Goal: Information Seeking & Learning: Learn about a topic

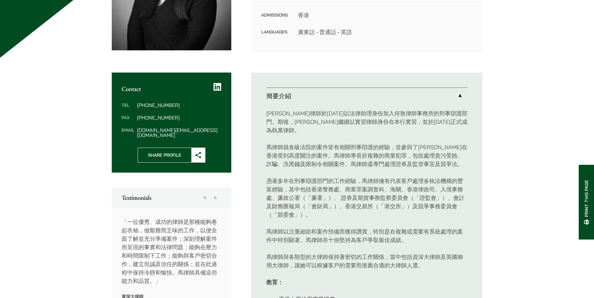
scroll to position [156, 0]
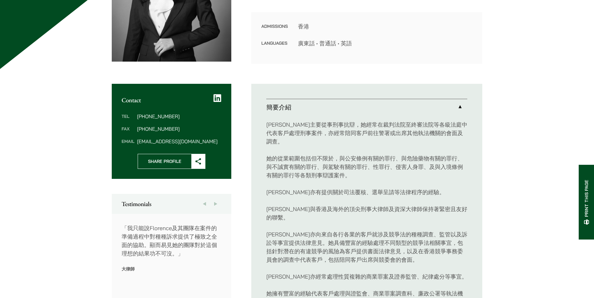
scroll to position [375, 0]
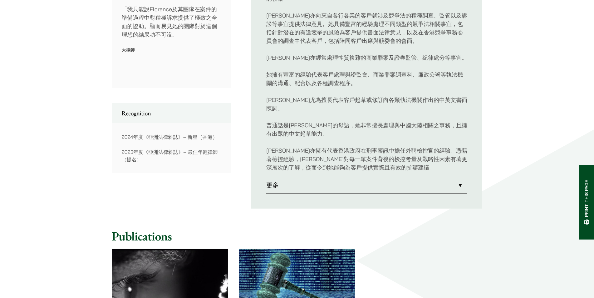
click at [313, 177] on link "更多" at bounding box center [366, 185] width 201 height 16
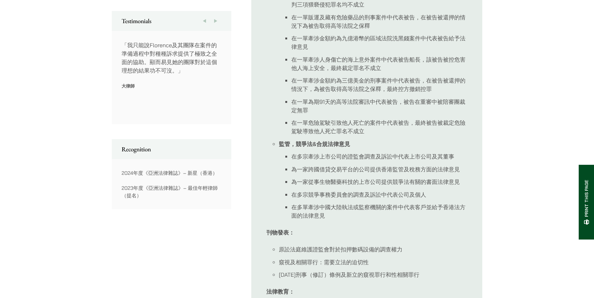
scroll to position [156, 0]
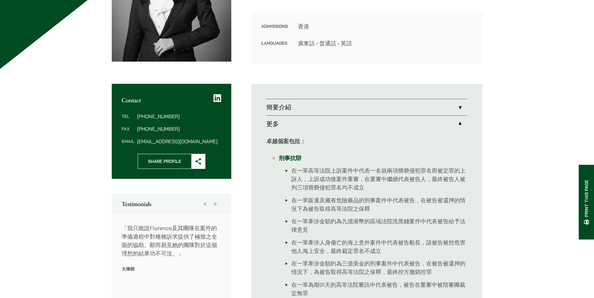
click at [325, 115] on link "簡要介紹" at bounding box center [366, 107] width 201 height 16
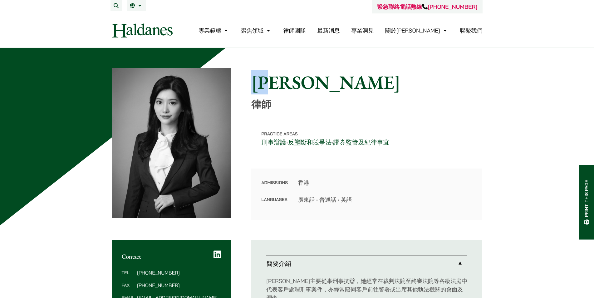
drag, startPoint x: 260, startPoint y: 80, endPoint x: 297, endPoint y: 79, distance: 36.9
click at [294, 80] on h1 "閻雪霏" at bounding box center [366, 82] width 231 height 22
click at [332, 78] on h1 "閻雪霏" at bounding box center [366, 82] width 231 height 22
drag, startPoint x: 312, startPoint y: 84, endPoint x: 243, endPoint y: 84, distance: 68.7
click at [243, 84] on div "Home » Lawyers » 閻雪霏 閻雪霏 律師 Practice Areas 刑事辯護 • 反壟斷和競爭法 • 證券監管及紀律事宜 Admission…" at bounding box center [297, 144] width 371 height 152
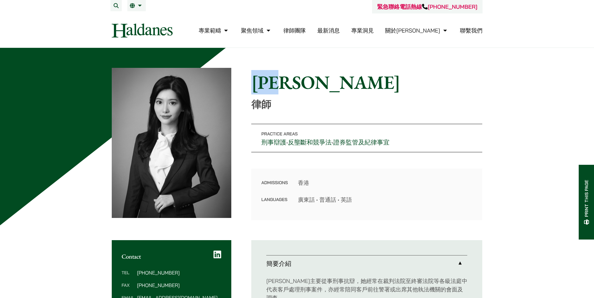
click at [374, 27] on link "專業洞見" at bounding box center [362, 30] width 22 height 7
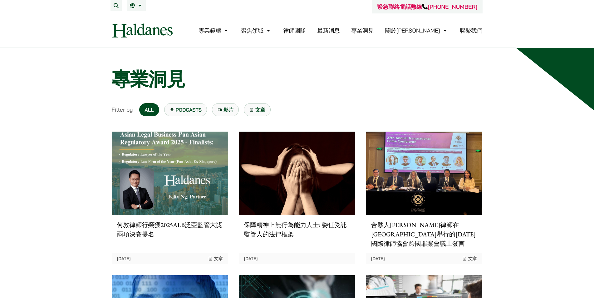
click at [306, 34] on li "律師團隊" at bounding box center [295, 30] width 22 height 13
click at [306, 32] on link "律師團隊" at bounding box center [295, 30] width 22 height 7
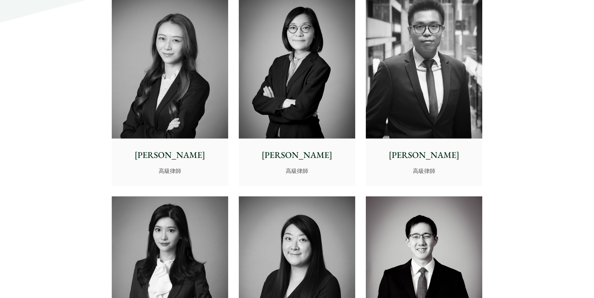
scroll to position [1656, 0]
click at [419, 161] on p "陳航" at bounding box center [424, 155] width 107 height 13
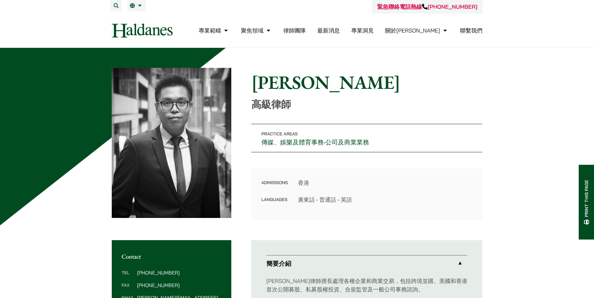
scroll to position [187, 0]
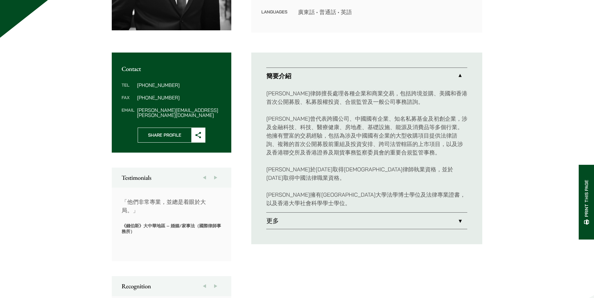
click at [459, 212] on link "更多" at bounding box center [366, 220] width 201 height 16
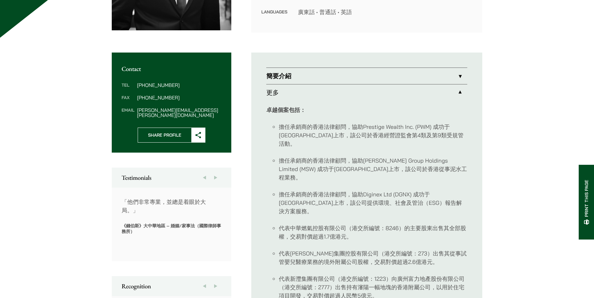
click at [462, 92] on link "更多" at bounding box center [366, 92] width 201 height 16
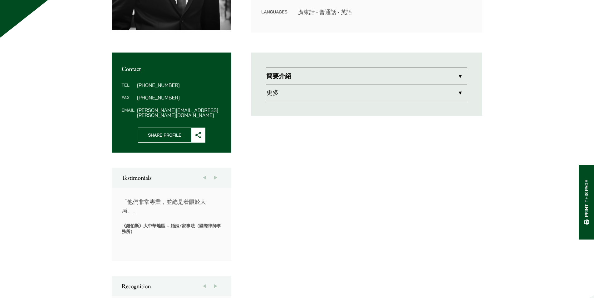
click at [456, 75] on link "簡要介紹" at bounding box center [366, 76] width 201 height 16
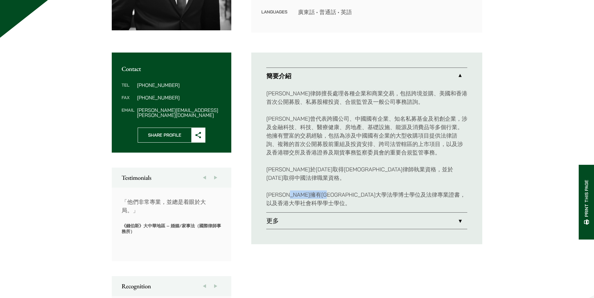
drag, startPoint x: 306, startPoint y: 186, endPoint x: 364, endPoint y: 186, distance: 57.5
click at [364, 190] on p "[PERSON_NAME]擁有[GEOGRAPHIC_DATA]大學法學博士學位及法律專業證書，以及香港大學社會科學學士學位。" at bounding box center [366, 198] width 201 height 17
